Goal: Transaction & Acquisition: Purchase product/service

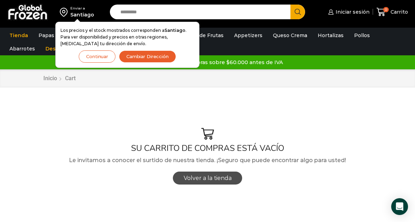
click at [195, 177] on span "Volver a la tienda" at bounding box center [208, 178] width 48 height 7
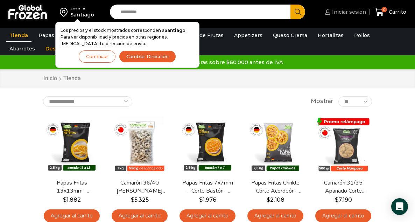
click at [346, 12] on span "Iniciar sesión" at bounding box center [348, 11] width 36 height 7
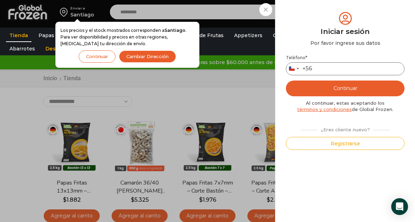
click at [340, 69] on input "Teléfono *" at bounding box center [345, 68] width 119 height 13
type input "*********"
click at [343, 88] on button "Continuar" at bounding box center [345, 88] width 119 height 16
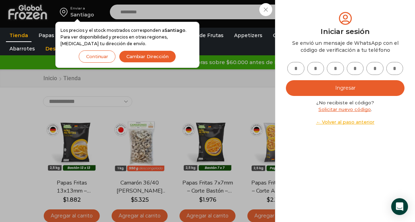
click at [298, 66] on input "text" at bounding box center [295, 68] width 17 height 13
type input "*"
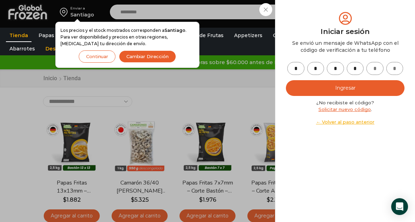
type input "*"
click at [305, 91] on button "Ingresar" at bounding box center [345, 88] width 119 height 16
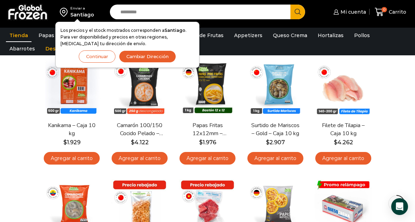
scroll to position [182, 0]
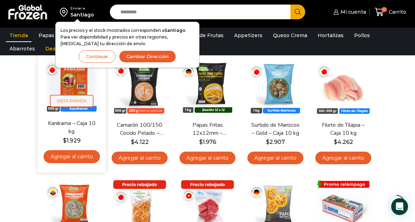
click at [50, 107] on span "Vista Rápida" at bounding box center [71, 100] width 43 height 12
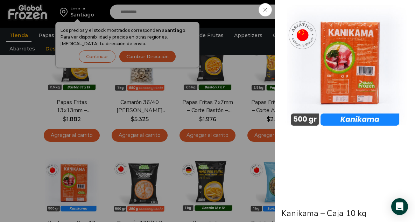
scroll to position [55, 0]
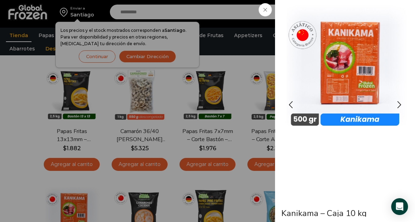
click at [391, 73] on img "1 / 3" at bounding box center [345, 68] width 126 height 126
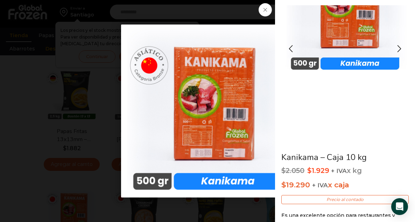
scroll to position [70, 0]
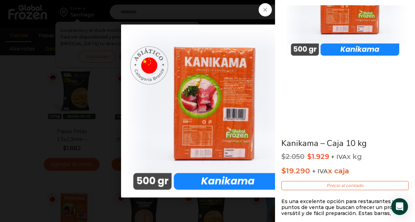
click at [222, 95] on img "1 / 1" at bounding box center [207, 110] width 173 height 173
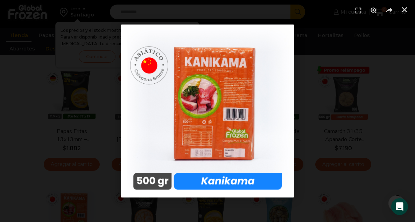
click at [222, 95] on img "1 / 1" at bounding box center [207, 110] width 173 height 173
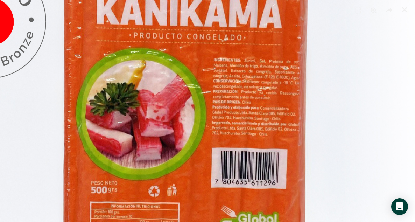
click at [222, 95] on img "1 / 1" at bounding box center [164, 158] width 518 height 518
click at [230, 99] on img "1 / 1" at bounding box center [164, 158] width 518 height 518
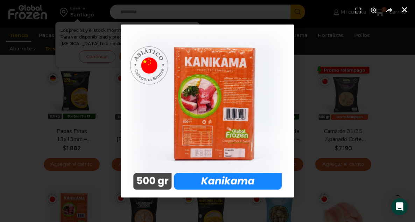
click at [403, 12] on icon "Cerrar (Esc)" at bounding box center [404, 9] width 7 height 7
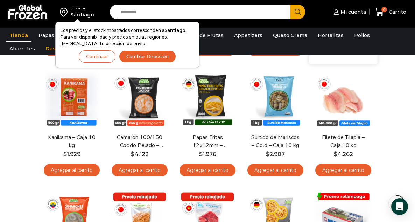
scroll to position [181, 0]
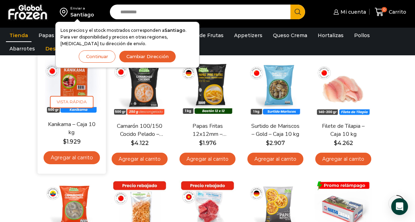
click at [43, 164] on link "Agregar al carrito" at bounding box center [71, 157] width 56 height 13
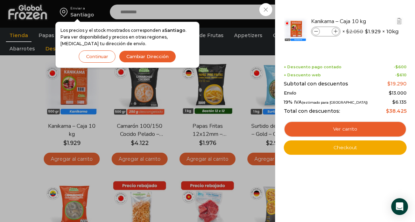
click at [336, 32] on icon at bounding box center [336, 32] width 4 height 4
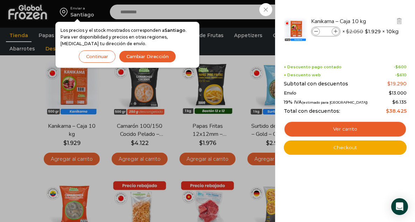
type input "*"
click at [342, 99] on div "19% IVA (estimado para Chile) $ 6.135" at bounding box center [345, 102] width 123 height 6
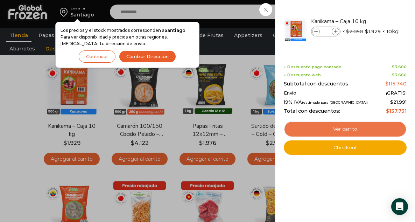
click at [355, 127] on link "Ver carrito" at bounding box center [345, 129] width 123 height 16
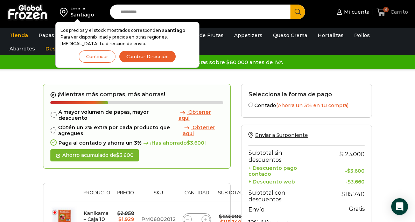
click at [379, 13] on icon at bounding box center [380, 12] width 9 height 8
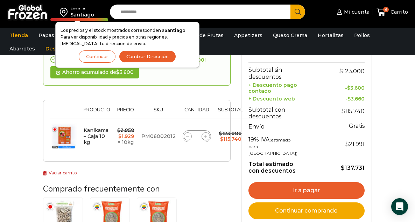
scroll to position [87, 0]
